Goal: Task Accomplishment & Management: Complete application form

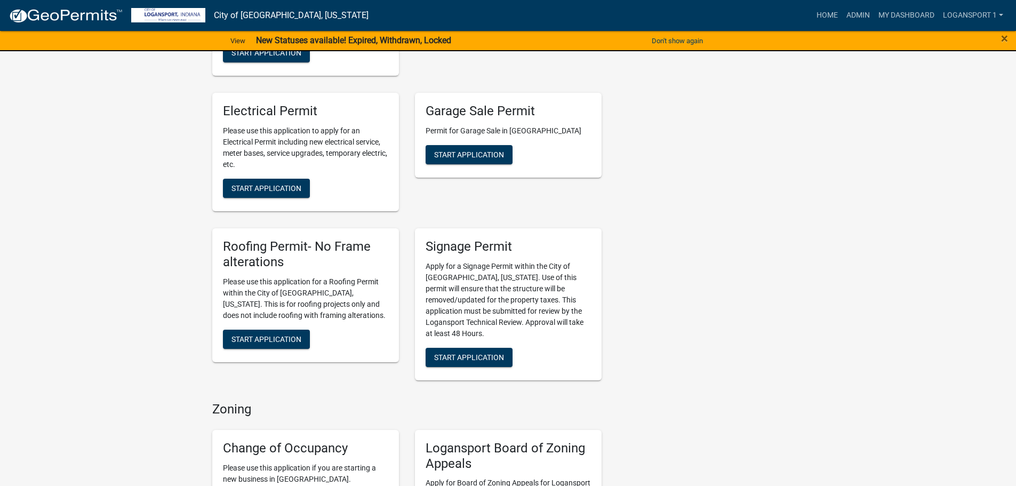
scroll to position [640, 0]
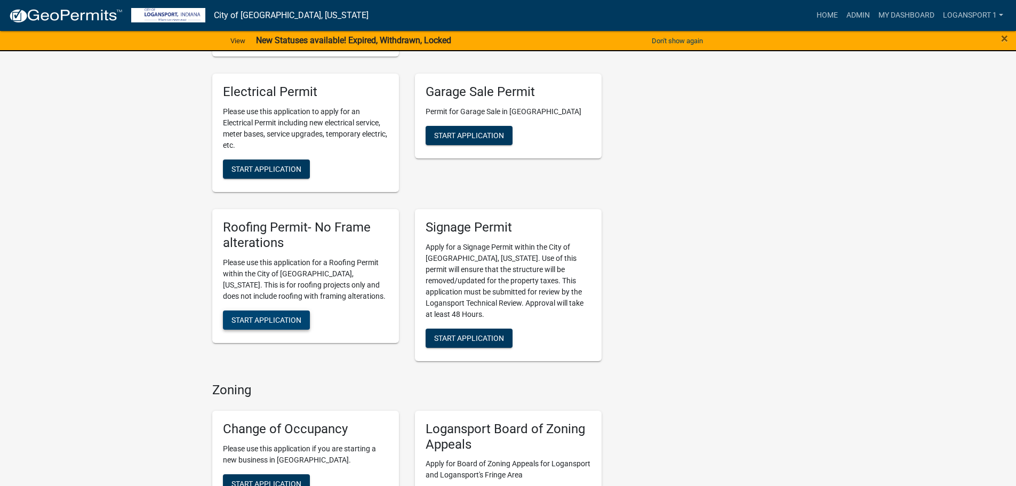
click at [297, 315] on span "Start Application" at bounding box center [267, 319] width 70 height 9
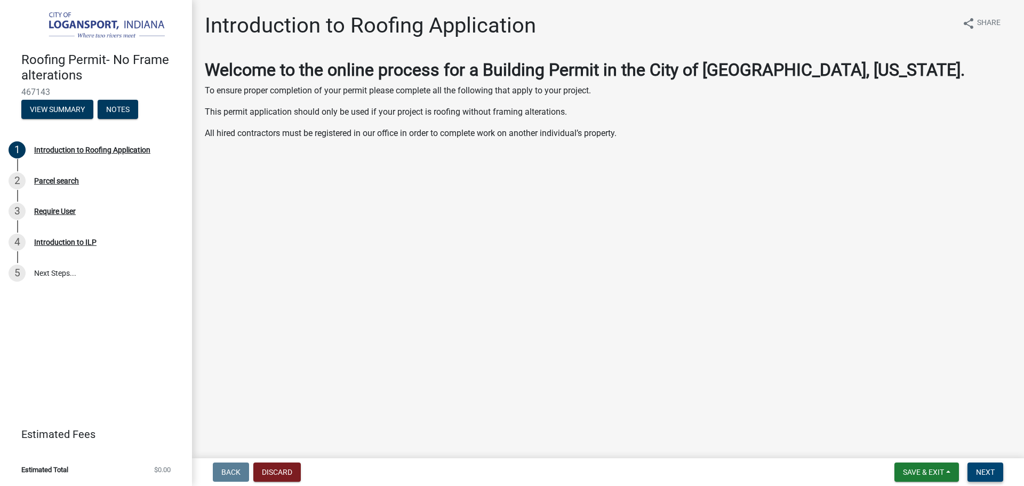
click at [977, 470] on span "Next" at bounding box center [985, 472] width 19 height 9
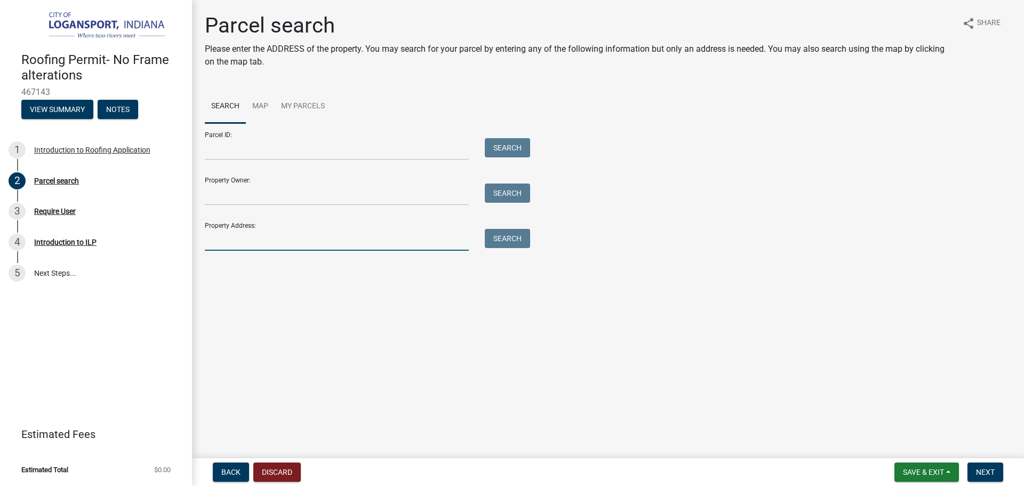
click at [339, 238] on input "Property Address:" at bounding box center [337, 240] width 264 height 22
type input "a"
click at [225, 238] on input "2405 shadowlawn" at bounding box center [337, 240] width 264 height 22
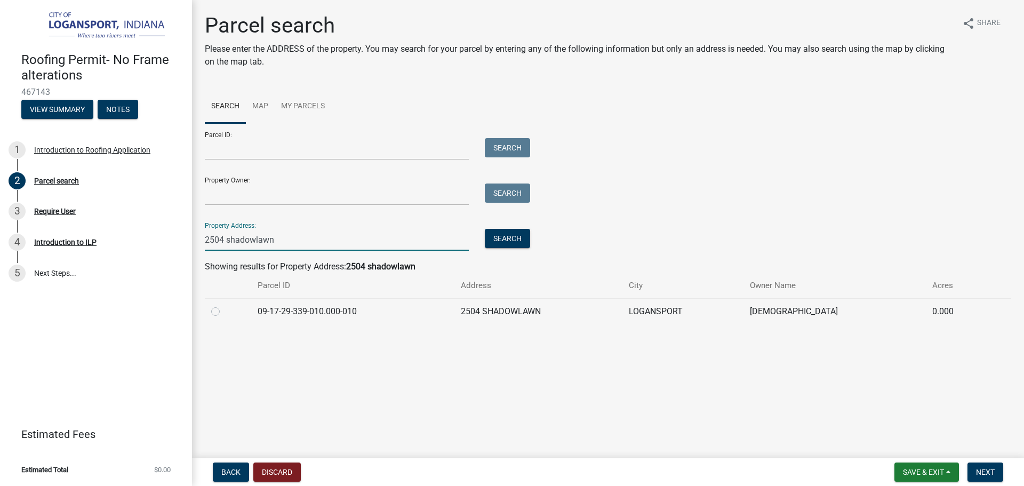
type input "2504 shadowlawn"
click at [224, 305] on label at bounding box center [224, 305] width 0 height 0
click at [224, 312] on input "radio" at bounding box center [227, 308] width 7 height 7
radio input "true"
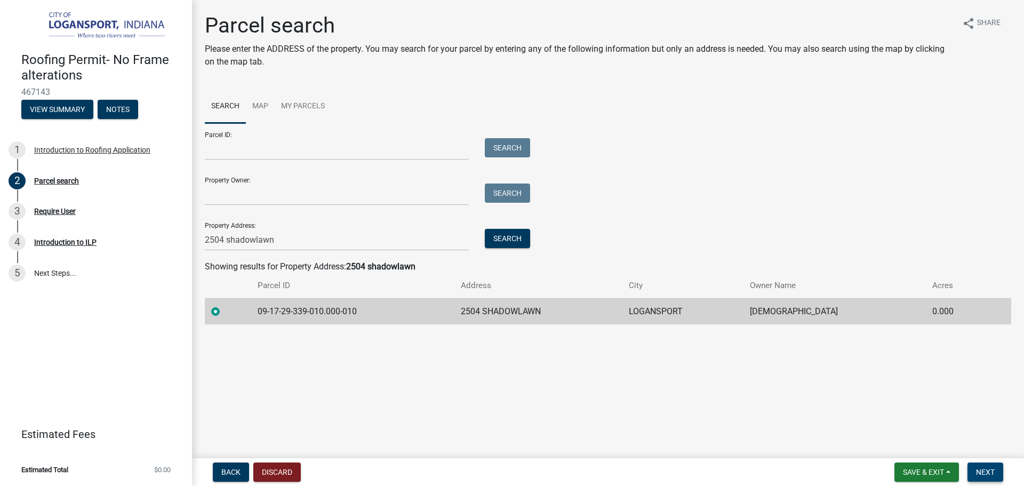
click at [988, 466] on button "Next" at bounding box center [986, 471] width 36 height 19
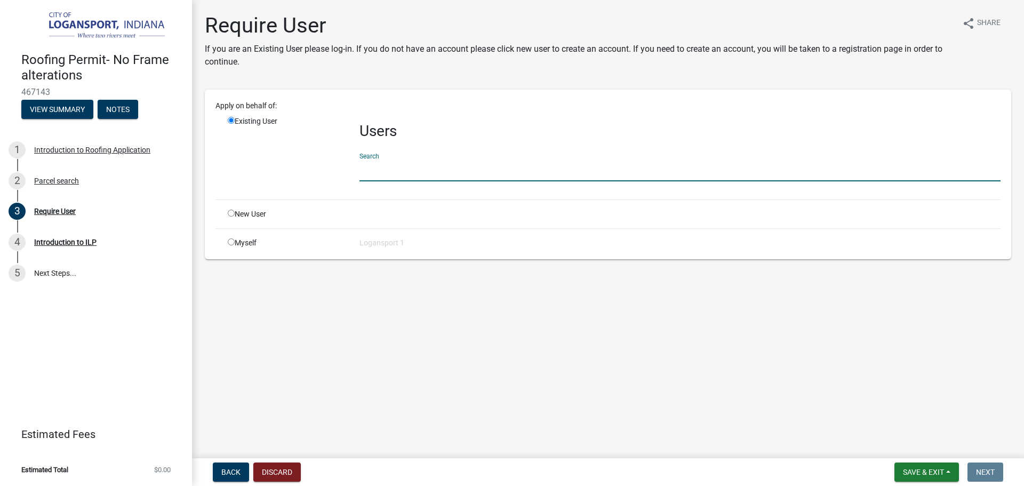
click at [459, 168] on input "text" at bounding box center [680, 171] width 641 height 22
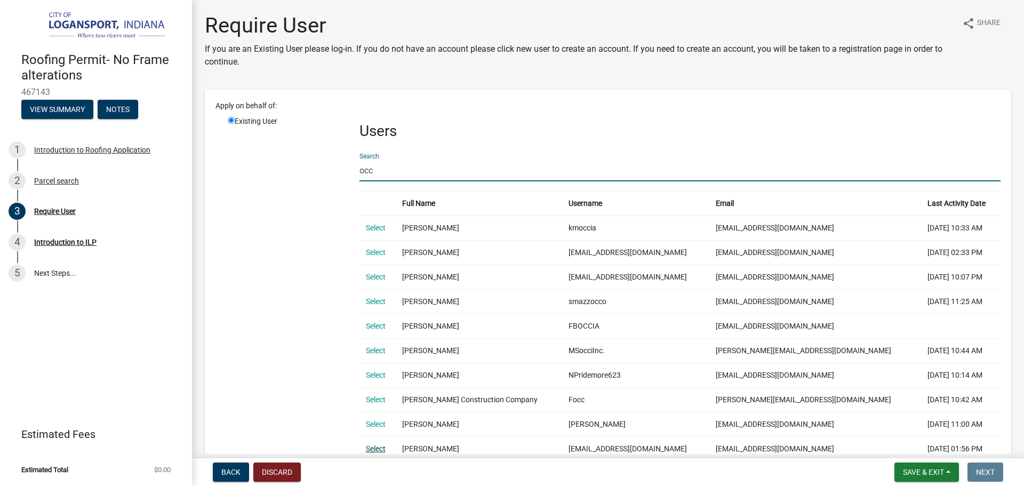
type input "occ"
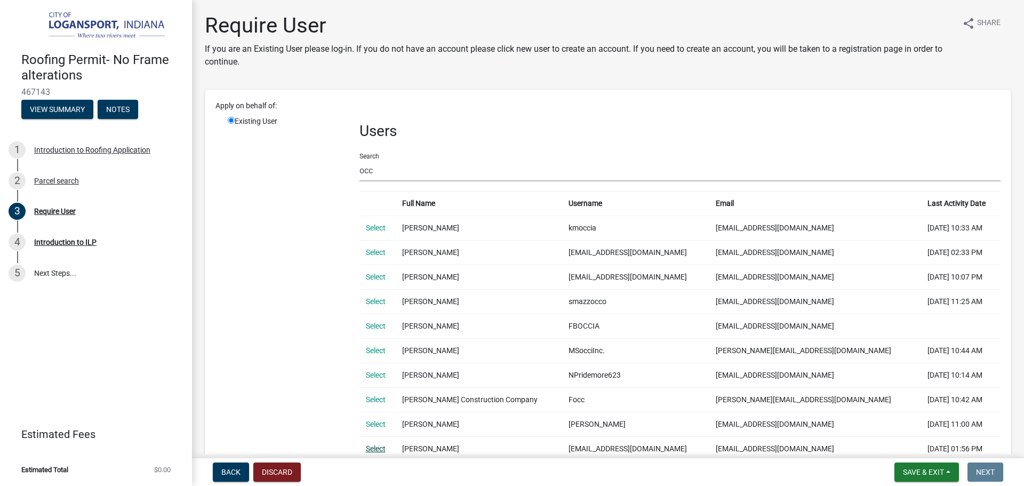
click at [374, 445] on link "Select" at bounding box center [376, 448] width 20 height 9
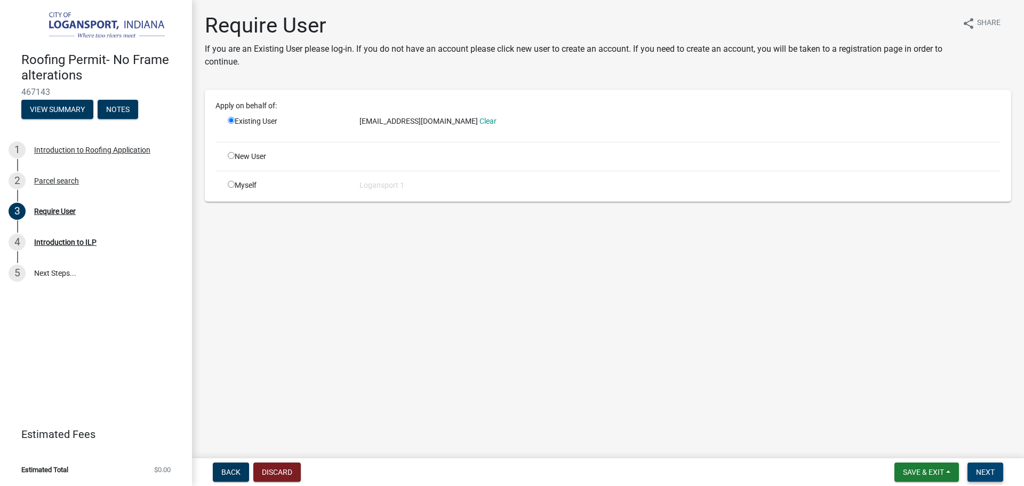
click at [987, 470] on span "Next" at bounding box center [985, 472] width 19 height 9
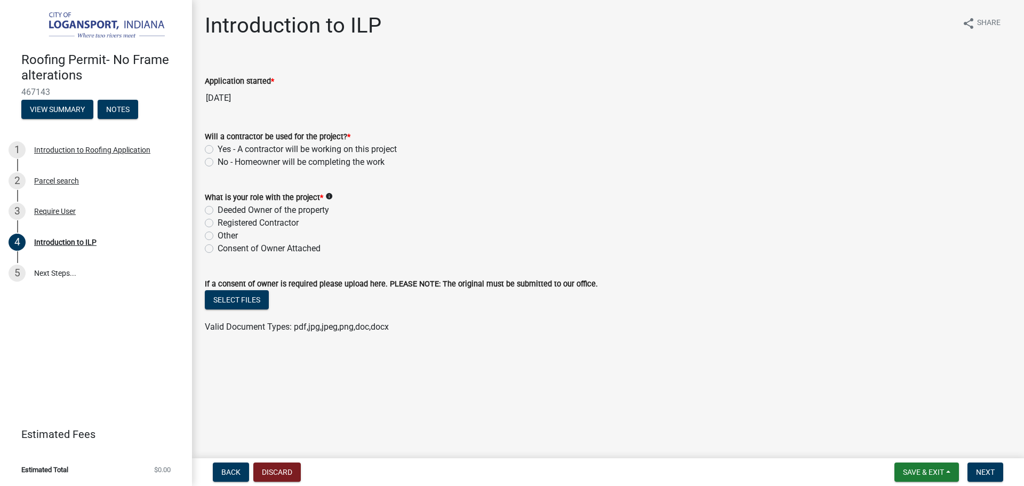
click at [218, 146] on label "Yes - A contractor will be working on this project" at bounding box center [307, 149] width 179 height 13
click at [218, 146] on input "Yes - A contractor will be working on this project" at bounding box center [221, 146] width 7 height 7
radio input "true"
click at [218, 224] on label "Registered Contractor" at bounding box center [258, 223] width 81 height 13
click at [218, 224] on input "Registered Contractor" at bounding box center [221, 220] width 7 height 7
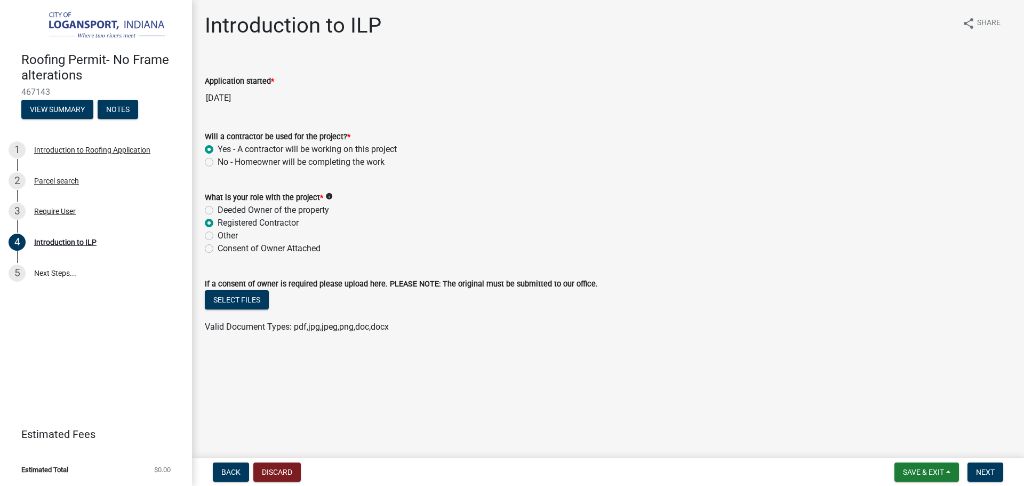
radio input "true"
click at [977, 470] on span "Next" at bounding box center [985, 472] width 19 height 9
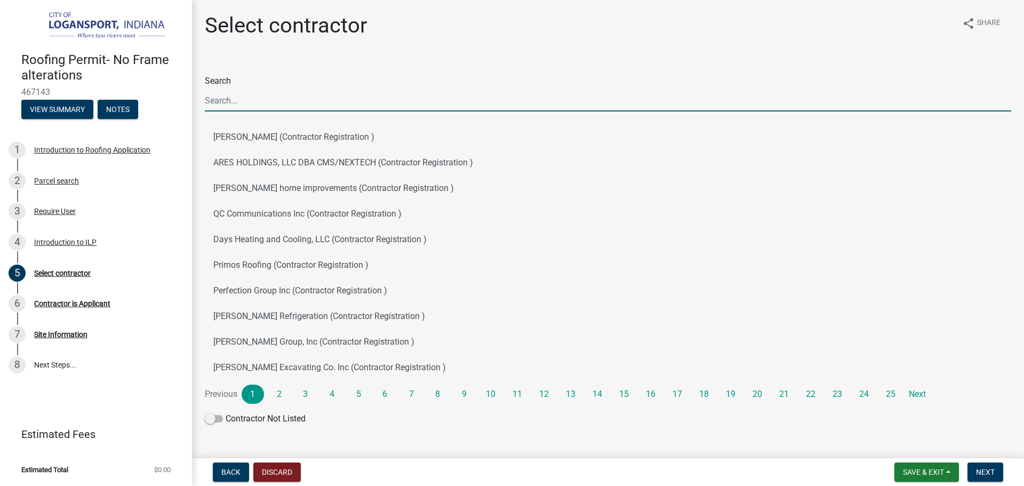
click at [296, 106] on input "Search" at bounding box center [608, 101] width 807 height 22
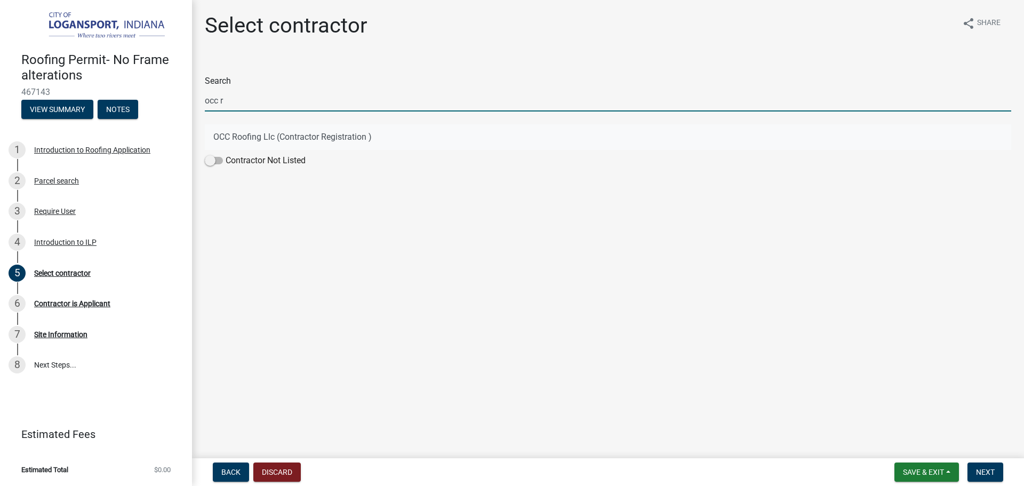
type input "occ r"
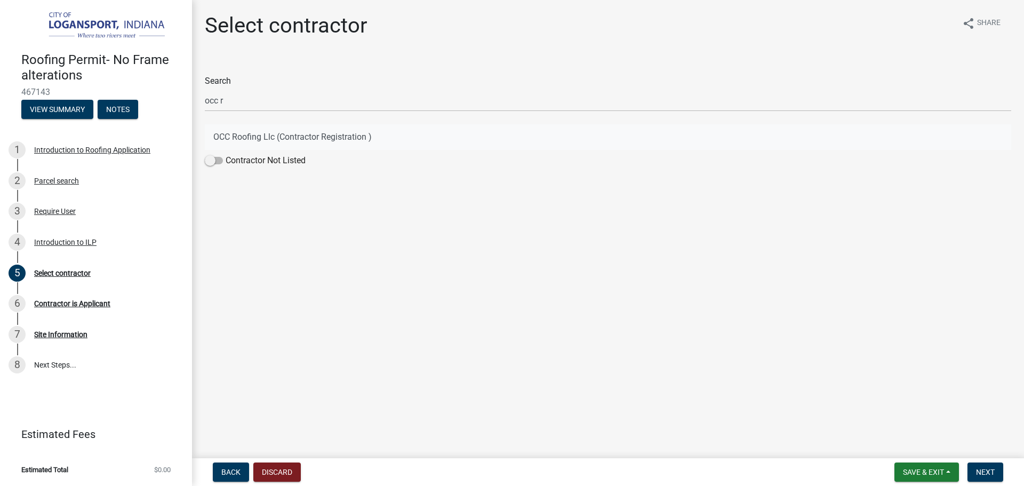
click at [224, 135] on button "OCC Roofing Llc (Contractor Registration )" at bounding box center [608, 137] width 807 height 26
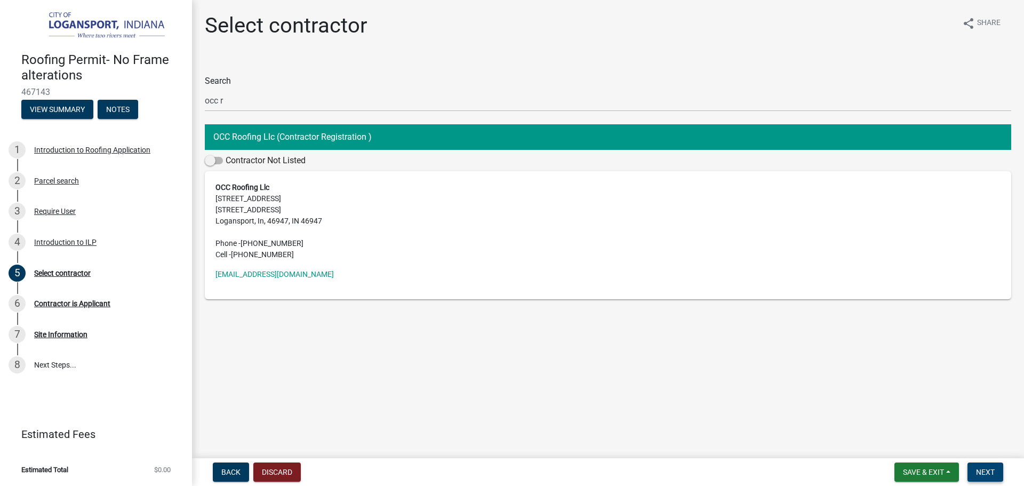
click at [987, 472] on span "Next" at bounding box center [985, 472] width 19 height 9
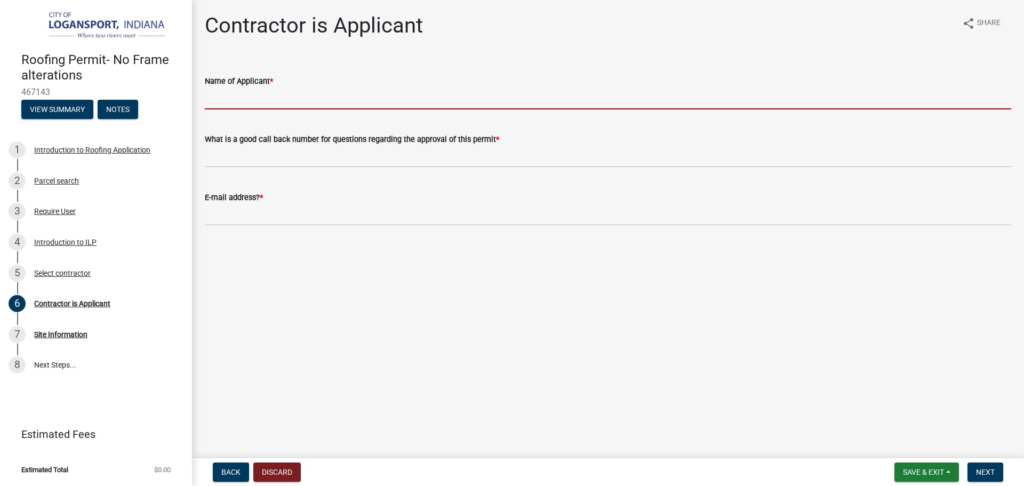
click at [378, 103] on input "Name of Applicant *" at bounding box center [608, 98] width 807 height 22
type input "I"
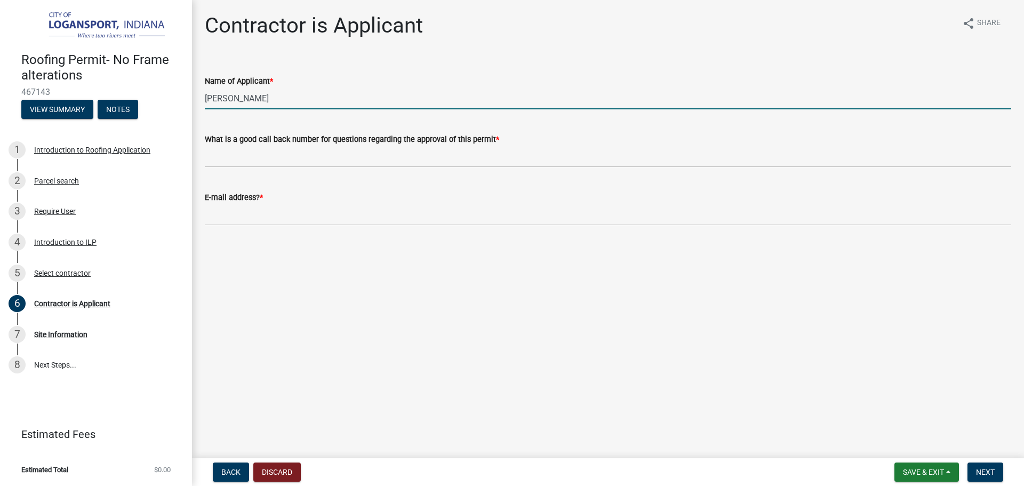
type input "[PERSON_NAME]"
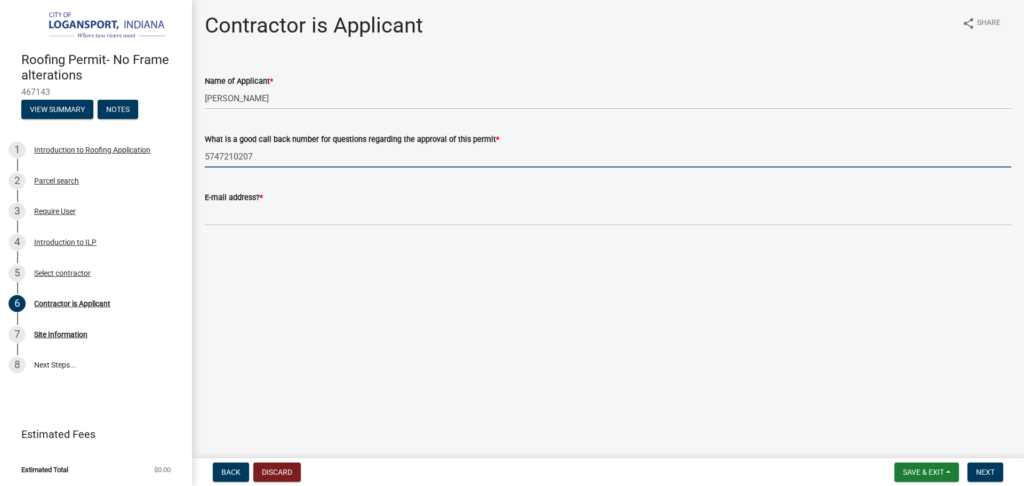
type input "5747210207"
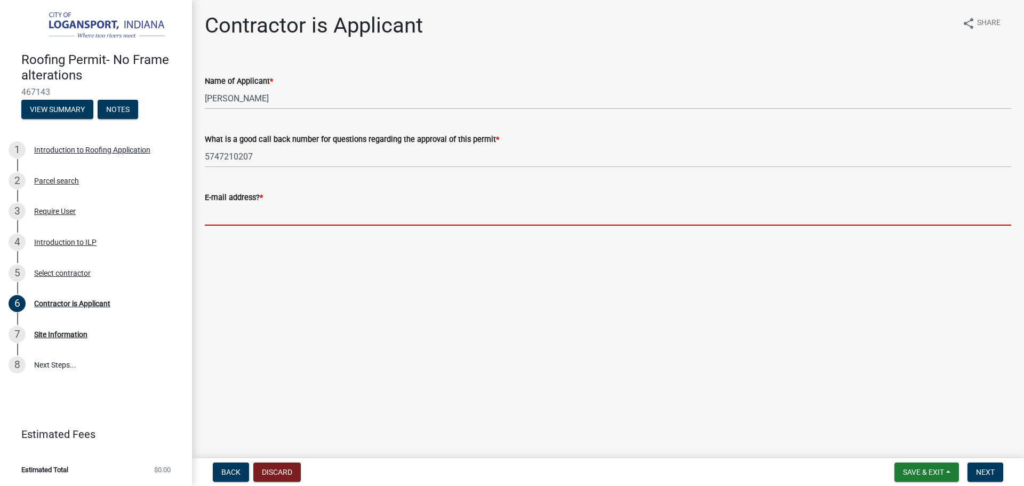
click at [275, 212] on input "E-mail address? *" at bounding box center [608, 215] width 807 height 22
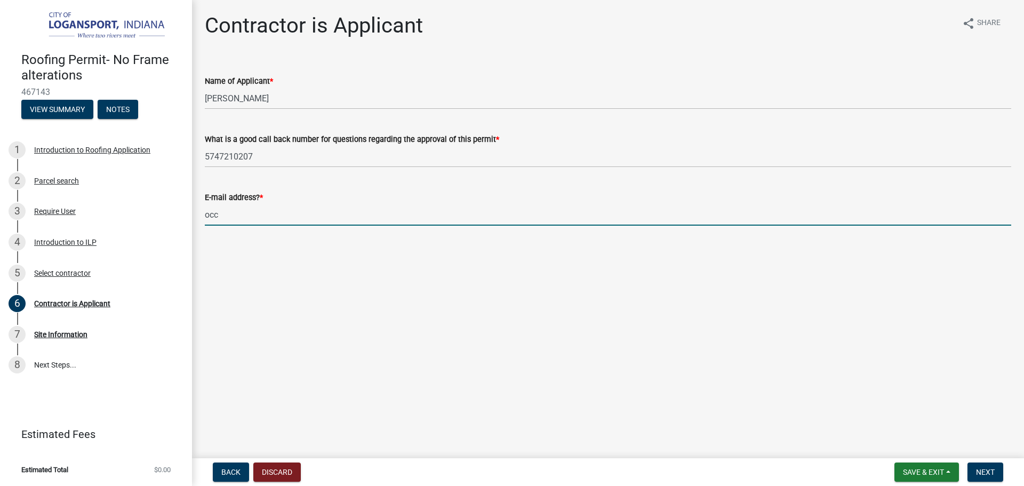
type input "[EMAIL_ADDRESS][DOMAIN_NAME]"
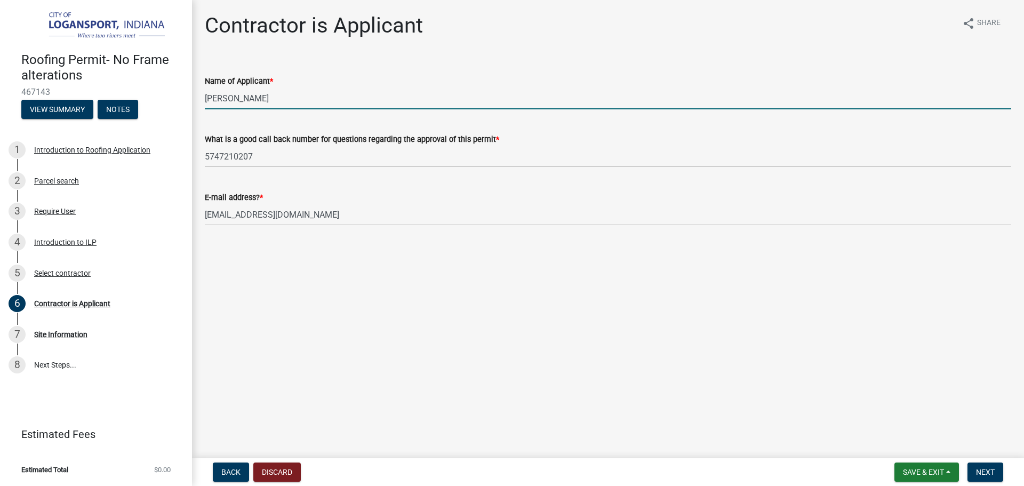
click at [292, 92] on input "[PERSON_NAME]" at bounding box center [608, 98] width 807 height 22
type input "[PERSON_NAME]"
click at [389, 318] on main "Contractor is Applicant share Share Name of Applicant * [PERSON_NAME] What is a…" at bounding box center [608, 227] width 832 height 454
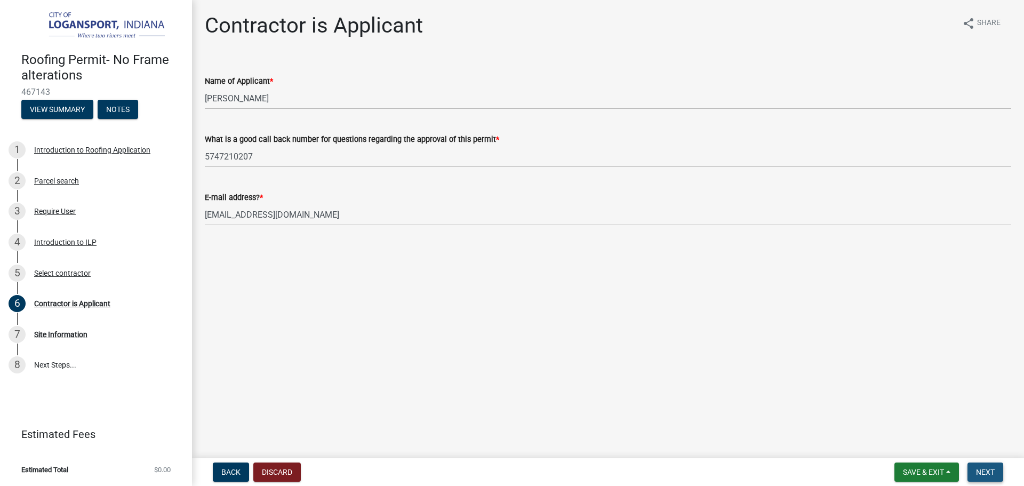
click at [979, 465] on button "Next" at bounding box center [986, 471] width 36 height 19
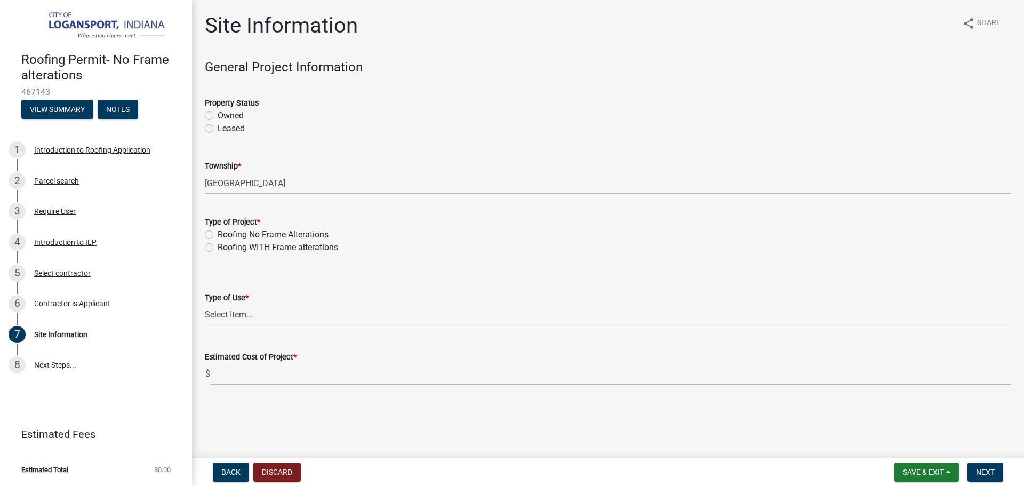
click at [218, 113] on label "Owned" at bounding box center [231, 115] width 26 height 13
click at [218, 113] on input "Owned" at bounding box center [221, 112] width 7 height 7
radio input "true"
click at [218, 235] on label "Roofing No Frame Alterations" at bounding box center [273, 234] width 111 height 13
click at [218, 235] on input "Roofing No Frame Alterations" at bounding box center [221, 231] width 7 height 7
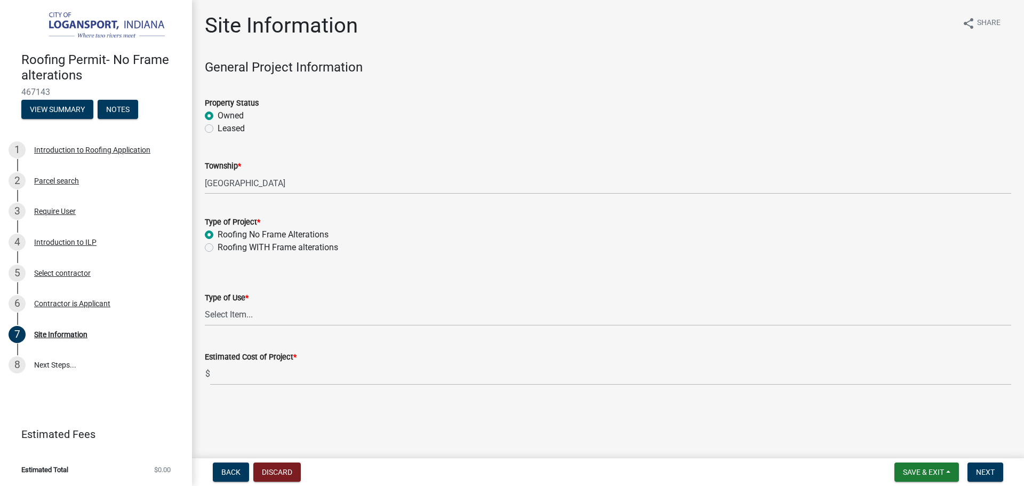
radio input "true"
click at [292, 313] on select "Select Item... Residential Commercial/Industrial Agricultural Public/Semi Public" at bounding box center [608, 315] width 807 height 22
click at [205, 304] on select "Select Item... Residential Commercial/Industrial Agricultural Public/Semi Public" at bounding box center [608, 315] width 807 height 22
select select "62802869-e470-474a-8a4c-8dbe1ccdd5ac"
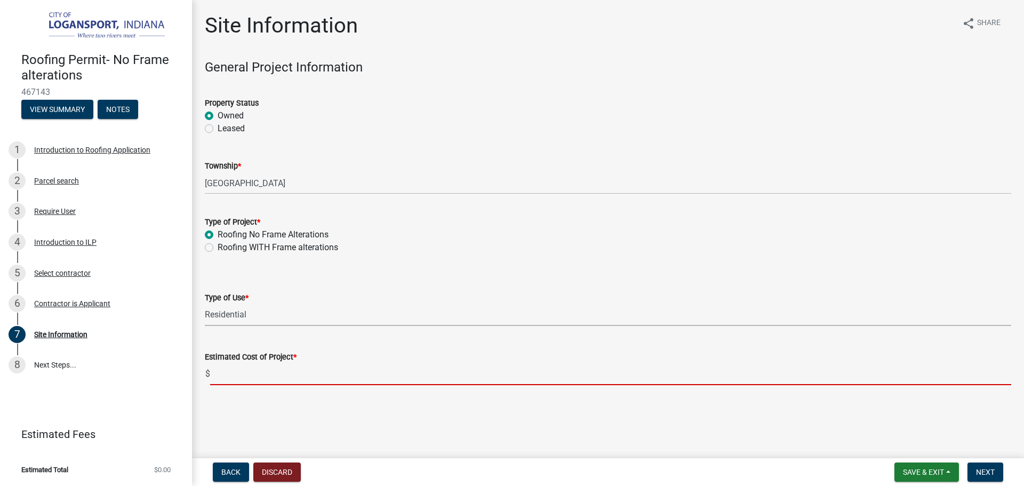
click at [283, 383] on input "text" at bounding box center [610, 374] width 801 height 22
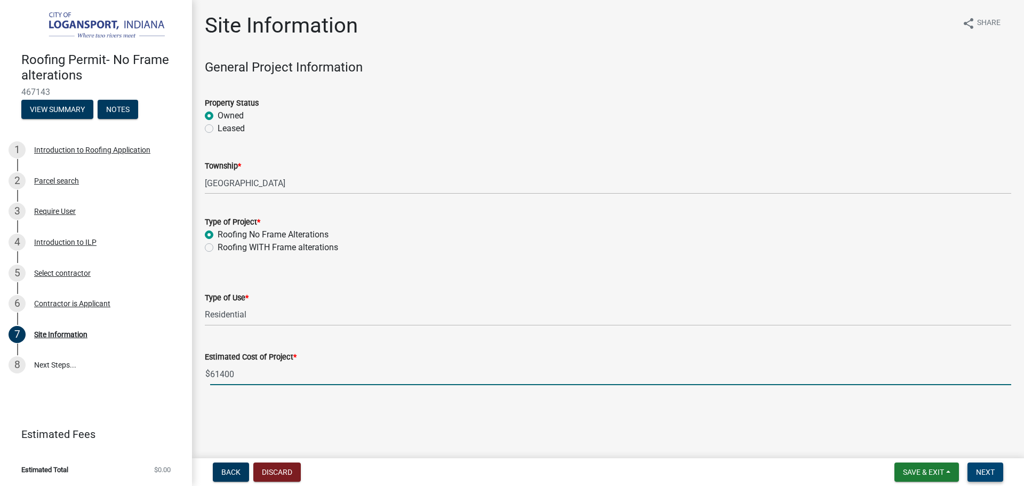
type input "61400"
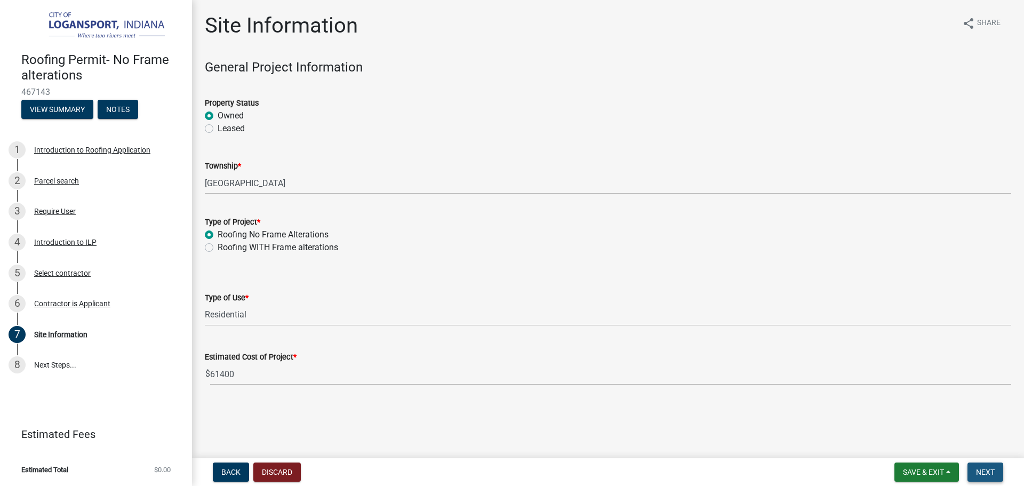
click at [996, 470] on button "Next" at bounding box center [986, 471] width 36 height 19
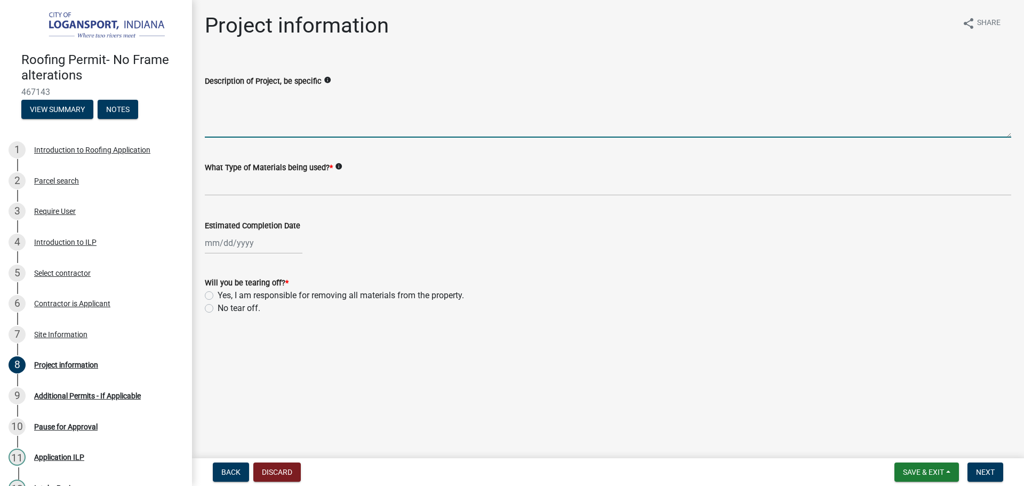
click at [275, 129] on textarea "Description of Project, be specific" at bounding box center [608, 112] width 807 height 50
type textarea "Tear off and reroof"
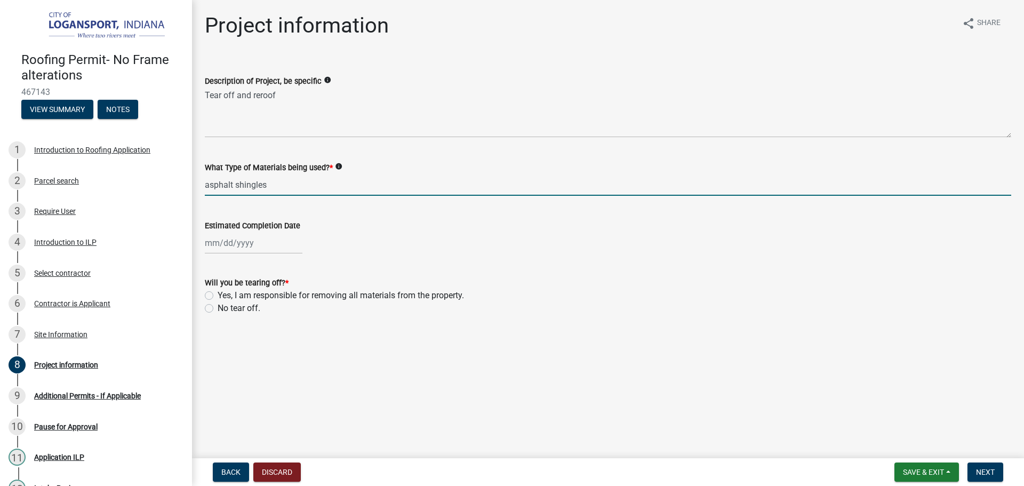
type input "asphalt shingles"
click at [265, 242] on div at bounding box center [254, 243] width 98 height 22
select select "8"
select select "2025"
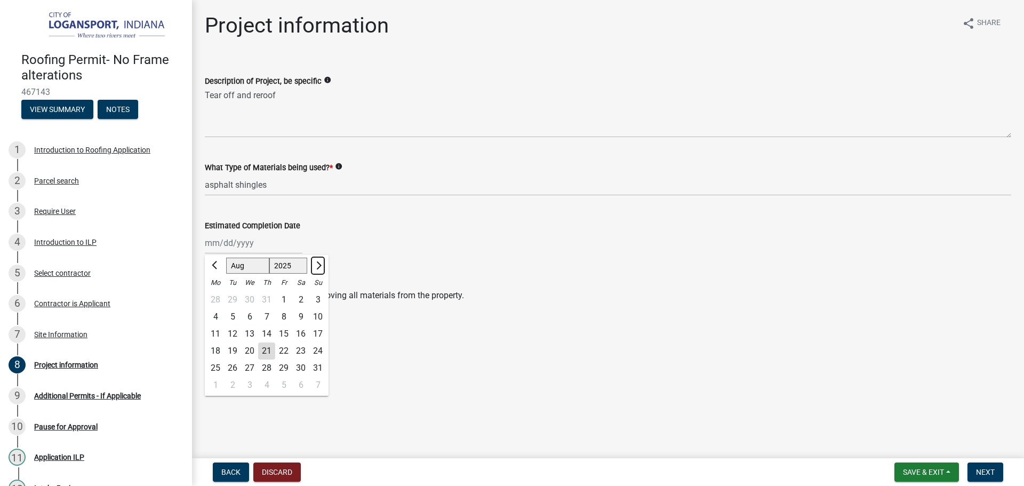
click at [321, 270] on button "Next month" at bounding box center [318, 265] width 13 height 17
select select "9"
click at [299, 337] on div "20" at bounding box center [300, 333] width 17 height 17
type input "[DATE]"
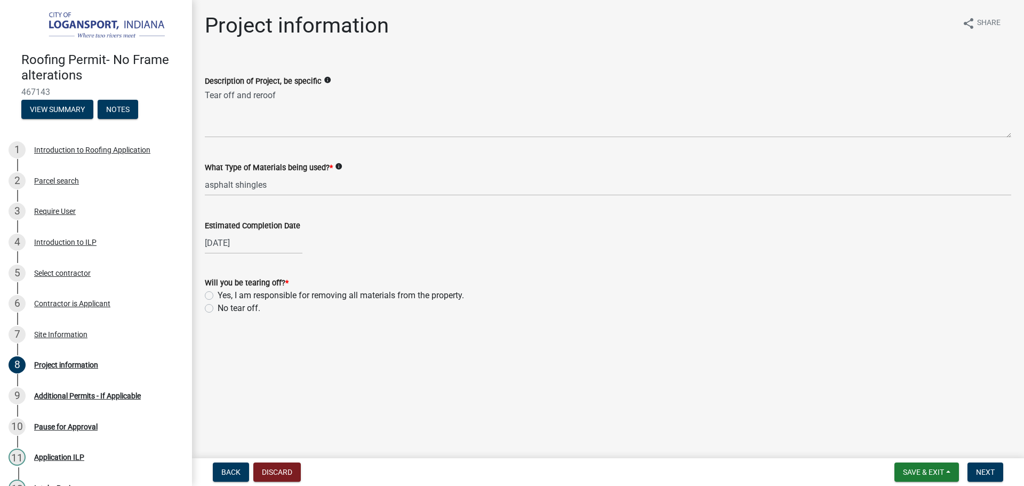
click at [356, 323] on wm-data-entity-input "Will you be tearing off? * Yes, I am responsible for removing all materials fro…" at bounding box center [608, 294] width 807 height 61
click at [218, 293] on label "Yes, I am responsible for removing all materials from the property." at bounding box center [341, 295] width 246 height 13
click at [218, 293] on input "Yes, I am responsible for removing all materials from the property." at bounding box center [221, 292] width 7 height 7
radio input "true"
click at [990, 468] on span "Next" at bounding box center [985, 472] width 19 height 9
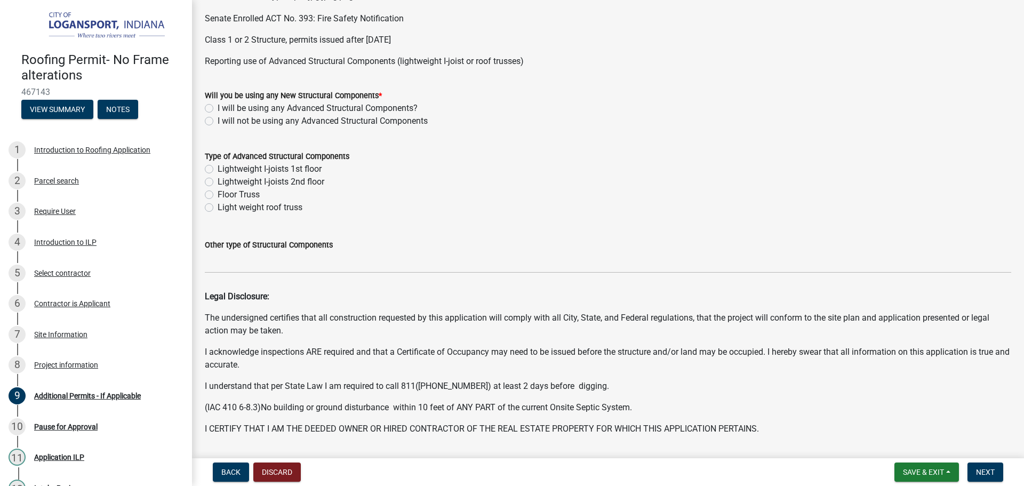
scroll to position [160, 0]
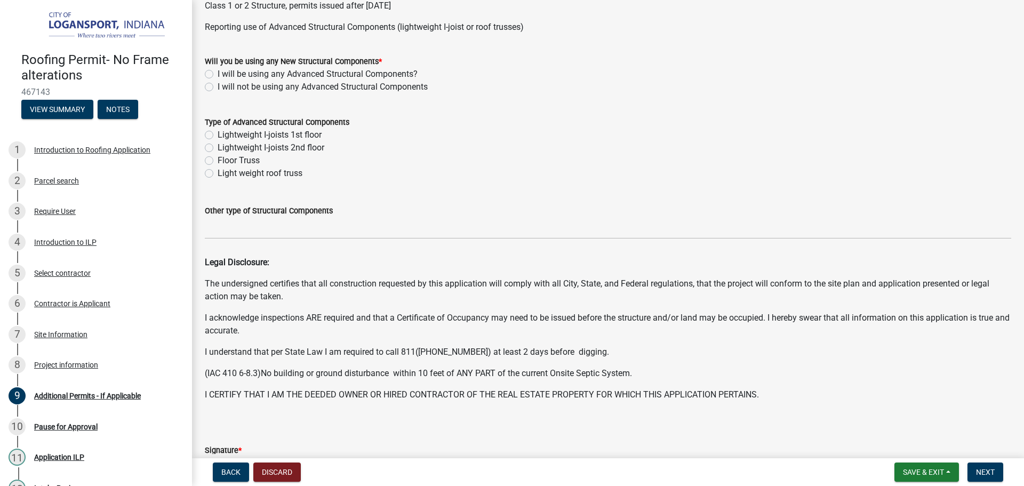
click at [218, 87] on label "I will not be using any Advanced Structural Components" at bounding box center [323, 87] width 210 height 13
click at [218, 87] on input "I will not be using any Advanced Structural Components" at bounding box center [221, 84] width 7 height 7
radio input "true"
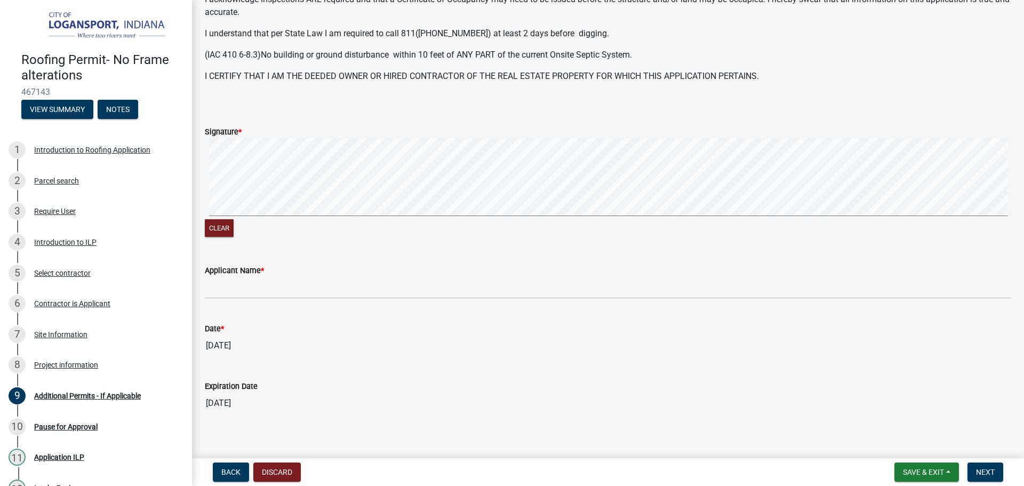
scroll to position [480, 0]
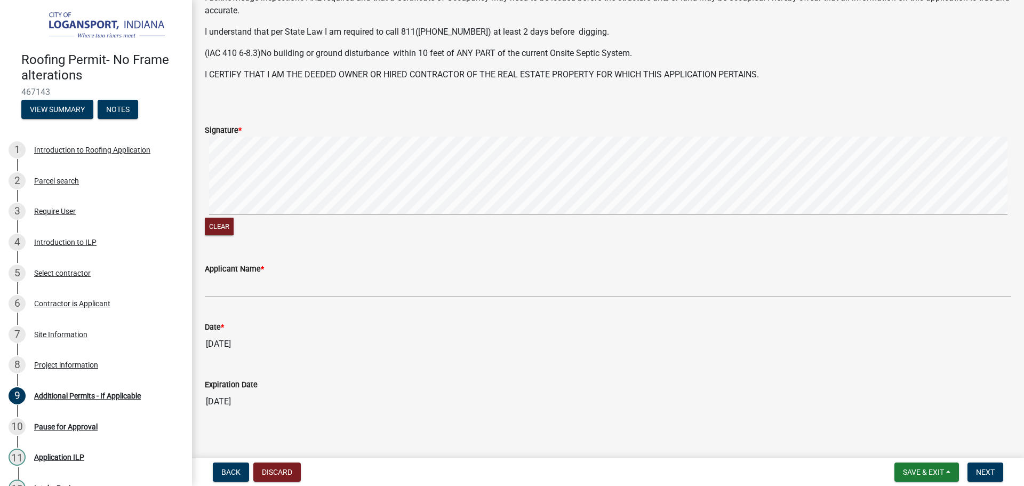
click at [248, 271] on label "Applicant Name *" at bounding box center [234, 269] width 59 height 7
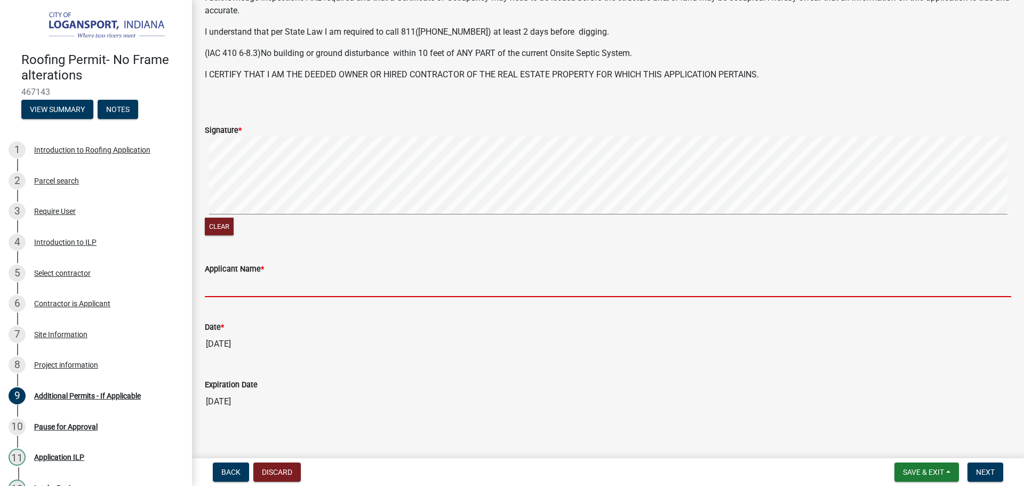
click at [248, 275] on input "Applicant Name *" at bounding box center [608, 286] width 807 height 22
click at [256, 285] on input "Applicant Name *" at bounding box center [608, 286] width 807 height 22
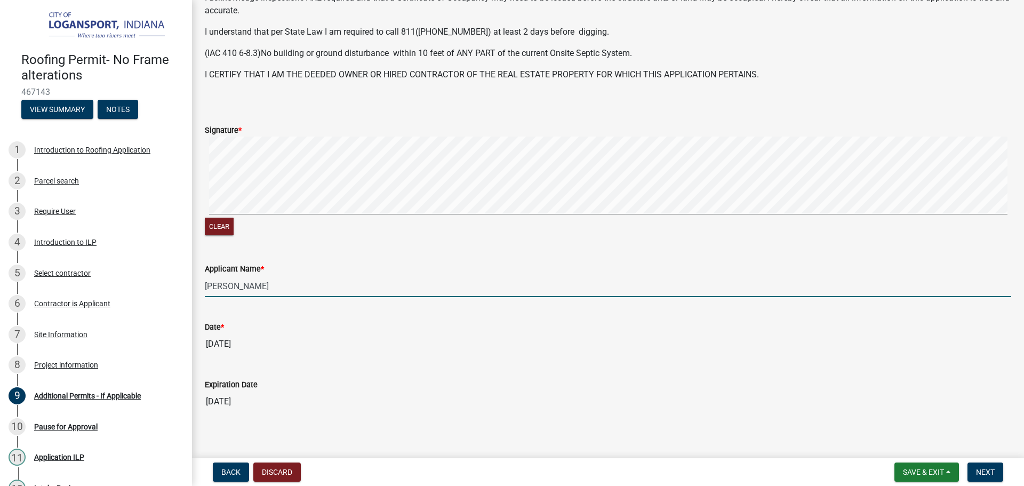
type input "[PERSON_NAME]"
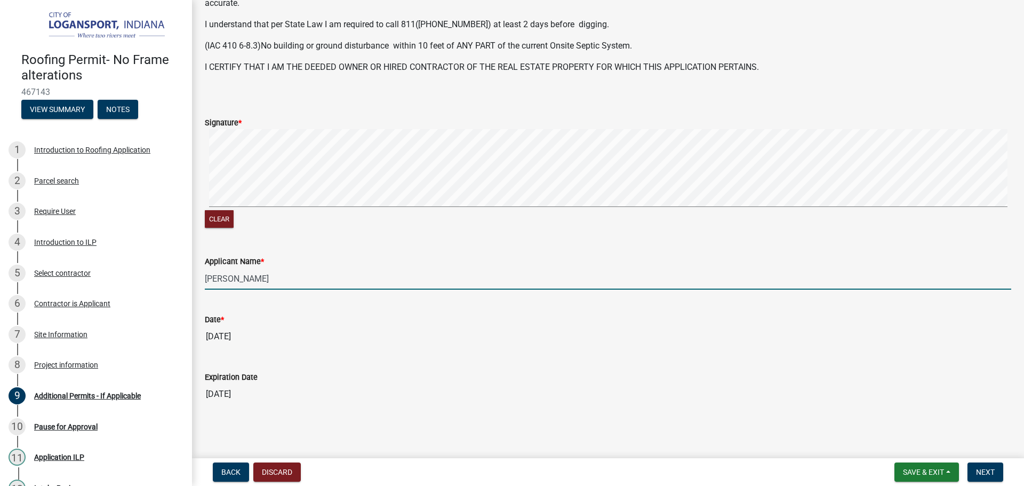
scroll to position [490, 0]
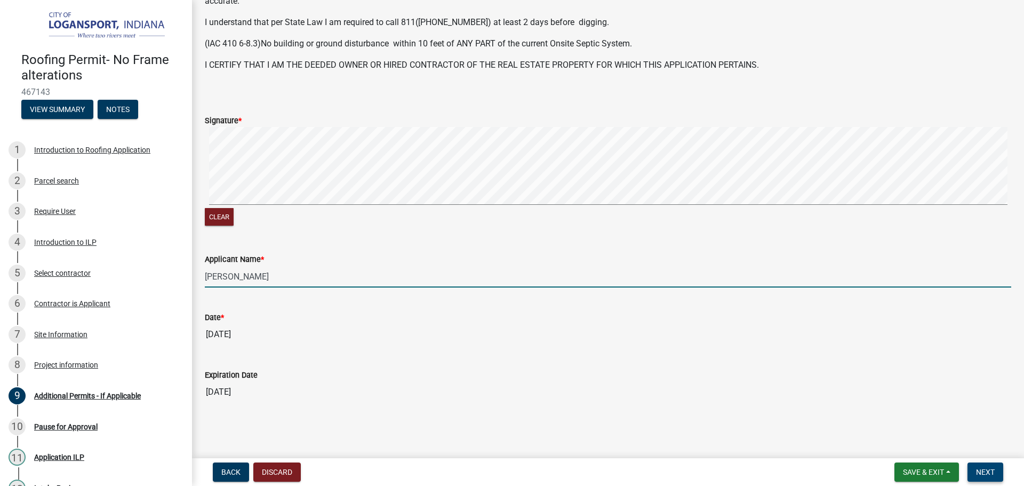
click at [998, 472] on button "Next" at bounding box center [986, 471] width 36 height 19
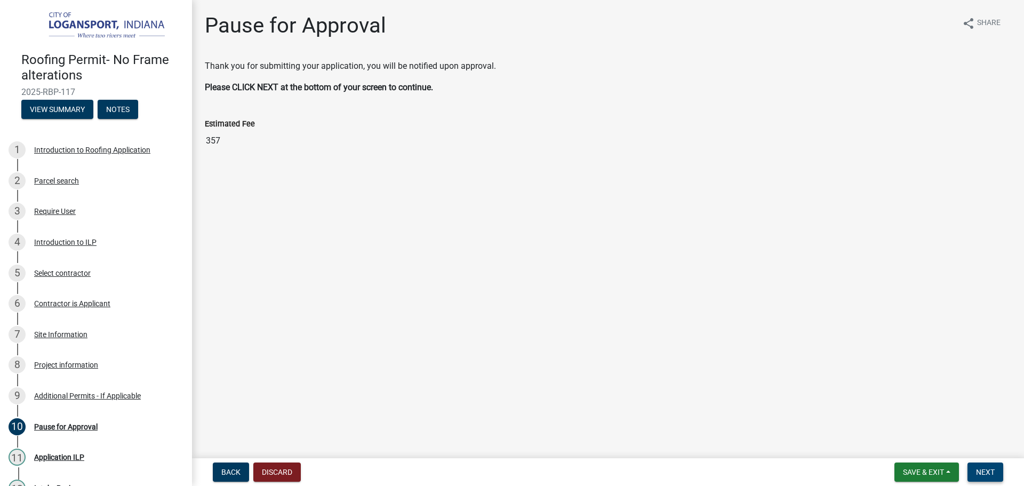
click at [983, 475] on span "Next" at bounding box center [985, 472] width 19 height 9
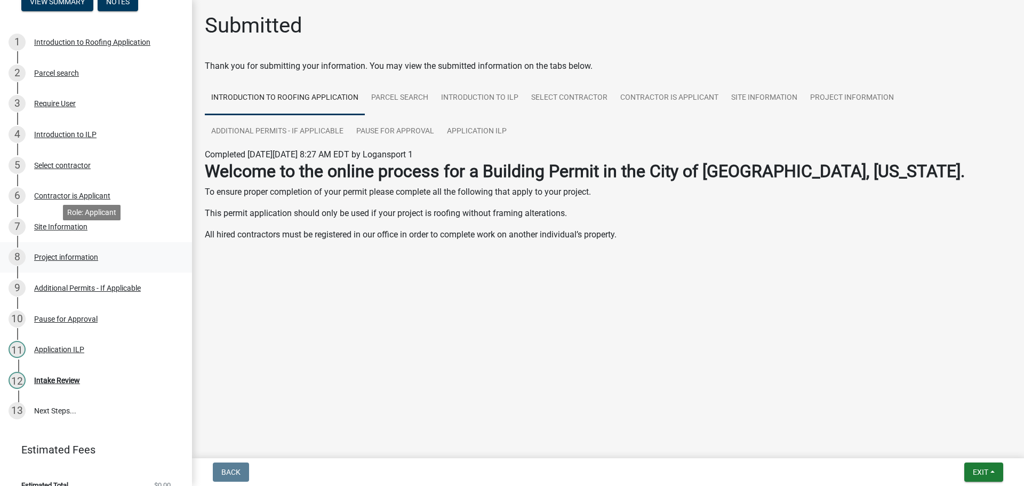
scroll to position [122, 0]
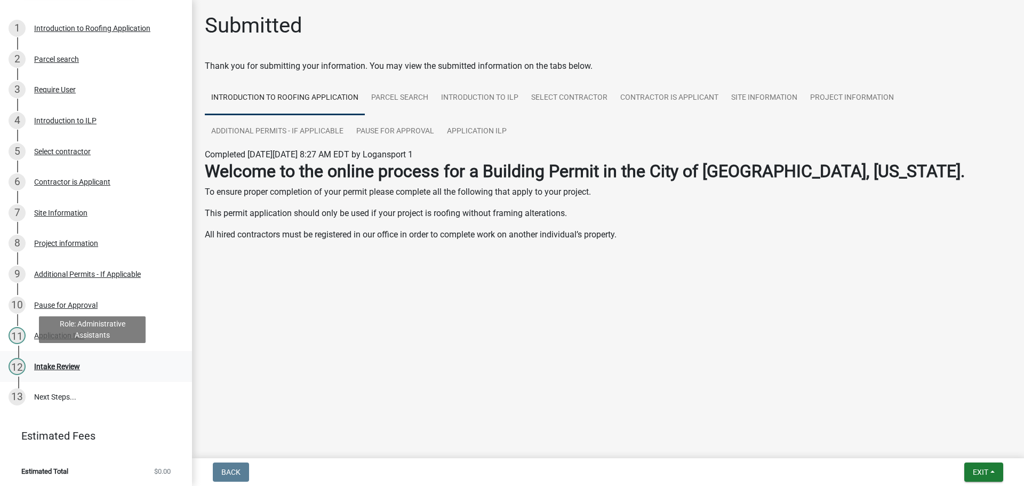
click at [58, 365] on div "Intake Review" at bounding box center [57, 366] width 46 height 7
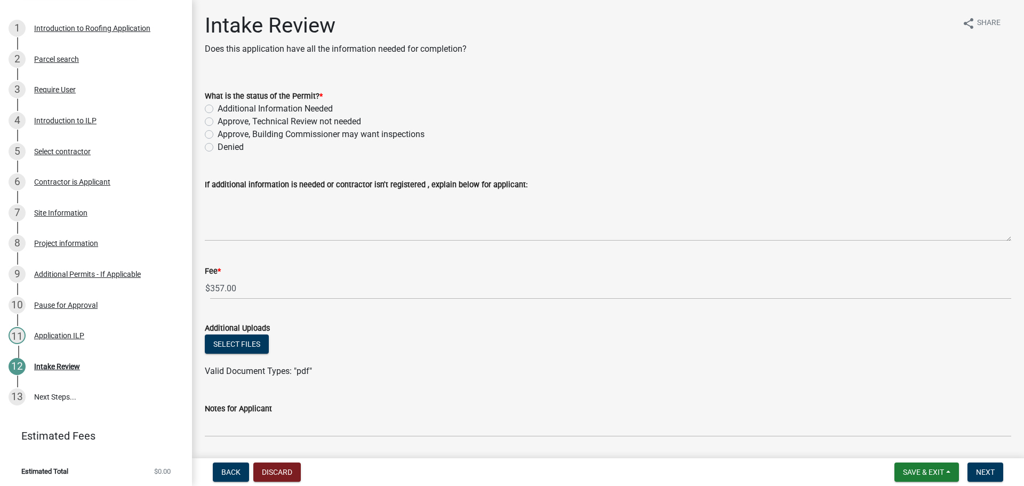
click at [218, 121] on label "Approve, Technical Review not needed" at bounding box center [289, 121] width 143 height 13
click at [218, 121] on input "Approve, Technical Review not needed" at bounding box center [221, 118] width 7 height 7
radio input "true"
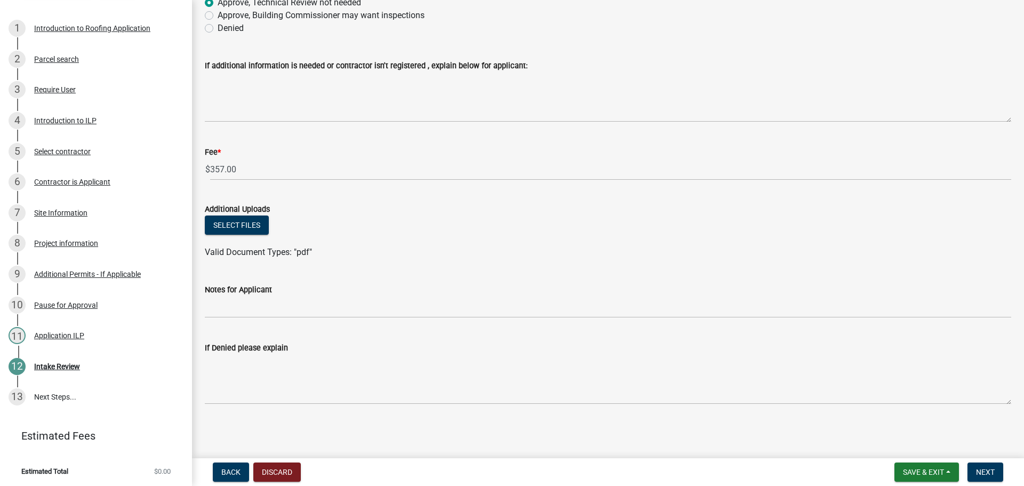
scroll to position [119, 0]
click at [995, 470] on button "Next" at bounding box center [986, 471] width 36 height 19
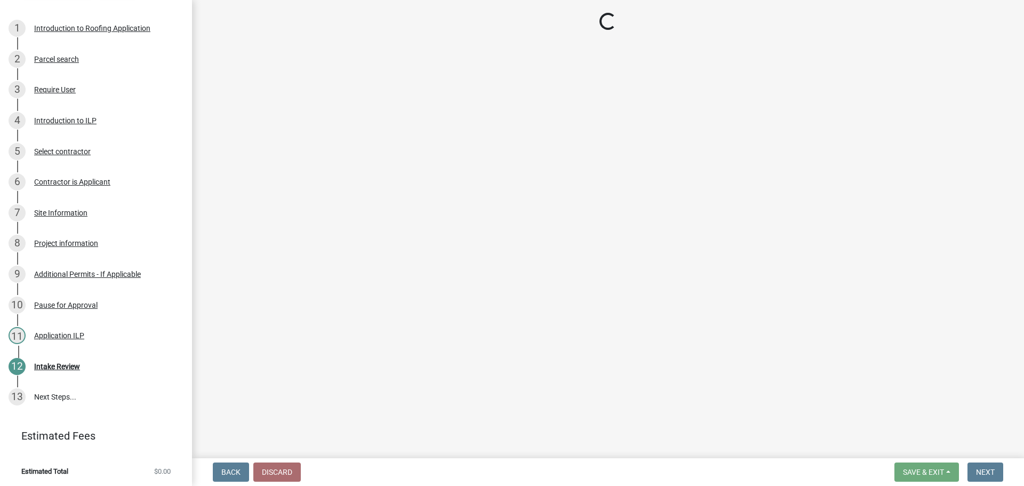
select select "3: 3"
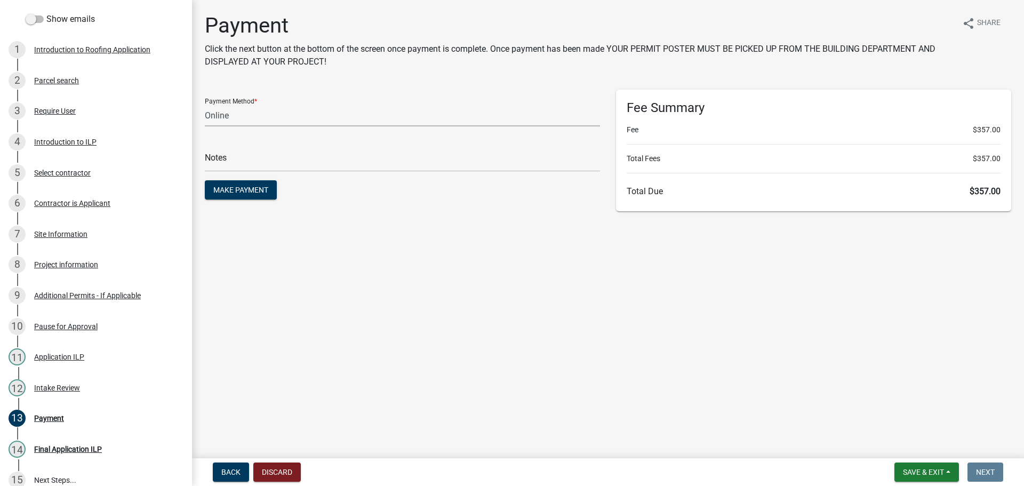
click at [219, 111] on select "Credit Card POS Check Cash Online" at bounding box center [402, 116] width 395 height 22
click at [331, 69] on div "Payment Click the next button at the bottom of the screen once payment is compl…" at bounding box center [579, 45] width 749 height 64
click at [232, 186] on span "Make Payment" at bounding box center [240, 190] width 55 height 9
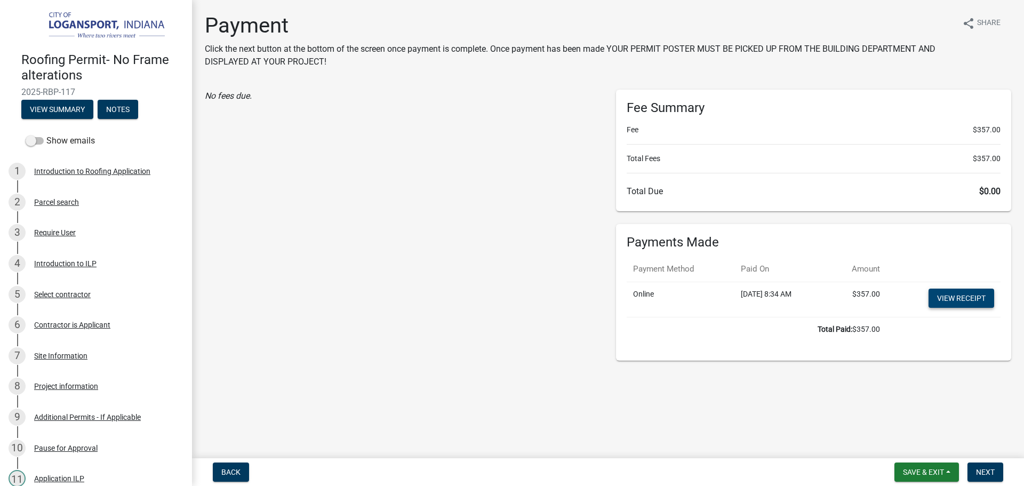
click at [964, 296] on link "View receipt" at bounding box center [962, 298] width 66 height 19
click at [976, 464] on button "Next" at bounding box center [986, 471] width 36 height 19
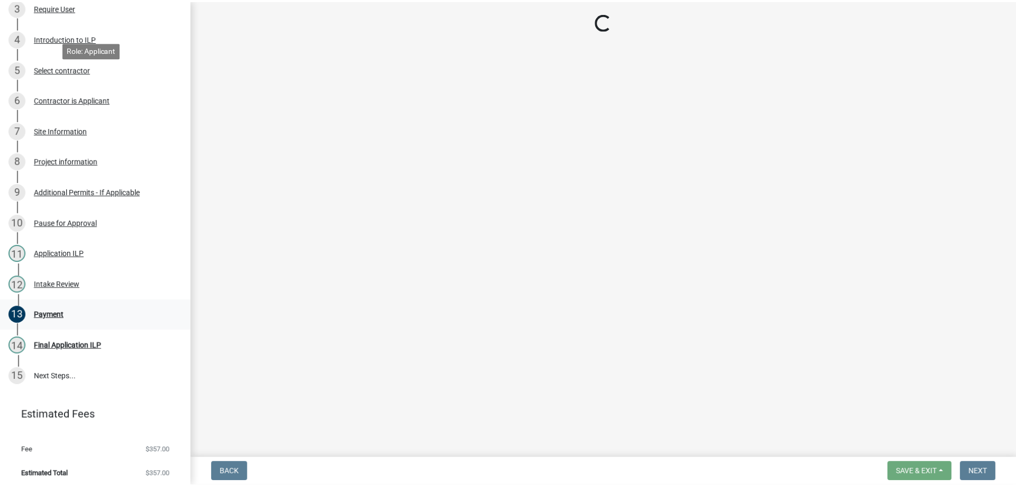
scroll to position [228, 0]
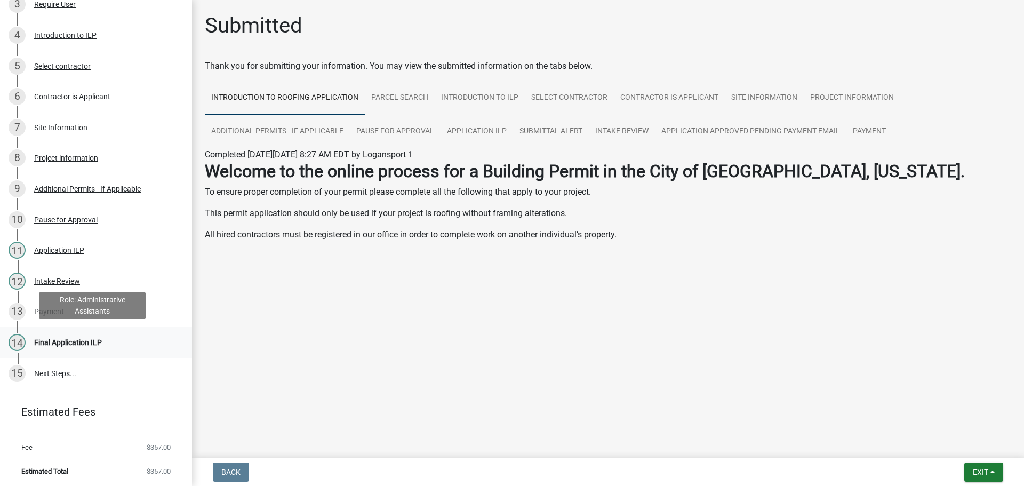
click at [52, 339] on div "Final Application ILP" at bounding box center [68, 342] width 68 height 7
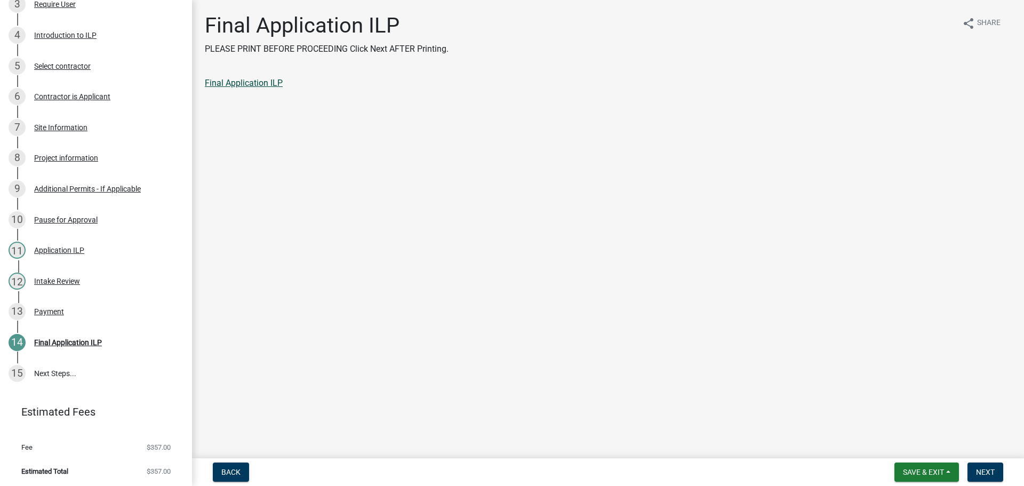
click at [220, 83] on link "Final Application ILP" at bounding box center [244, 83] width 78 height 10
click at [971, 465] on button "Next" at bounding box center [986, 471] width 36 height 19
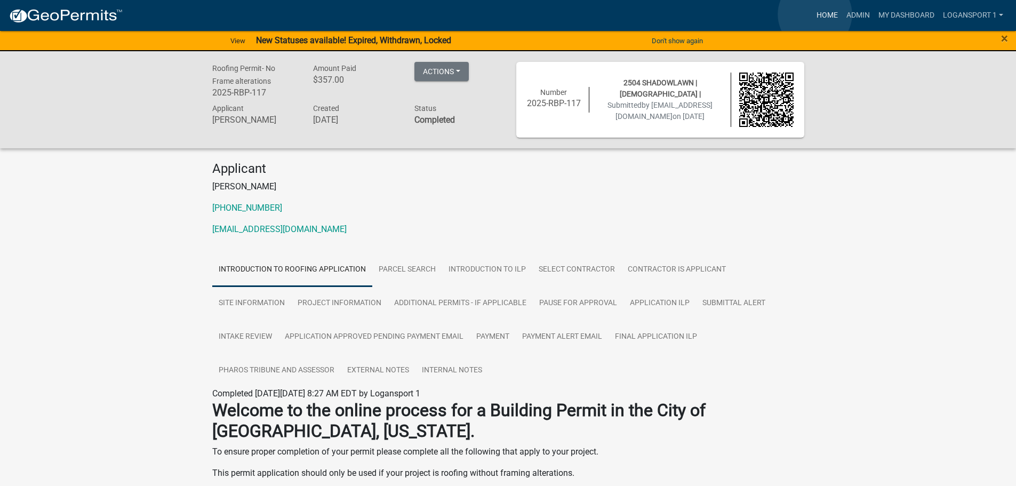
click at [815, 14] on link "Home" at bounding box center [827, 15] width 30 height 20
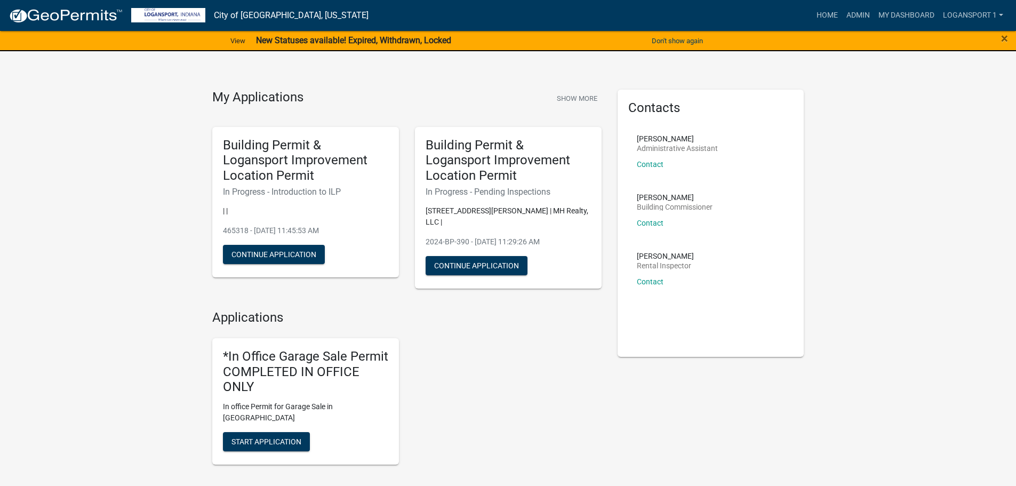
drag, startPoint x: 891, startPoint y: 107, endPoint x: 856, endPoint y: 106, distance: 35.2
